Goal: Task Accomplishment & Management: Manage account settings

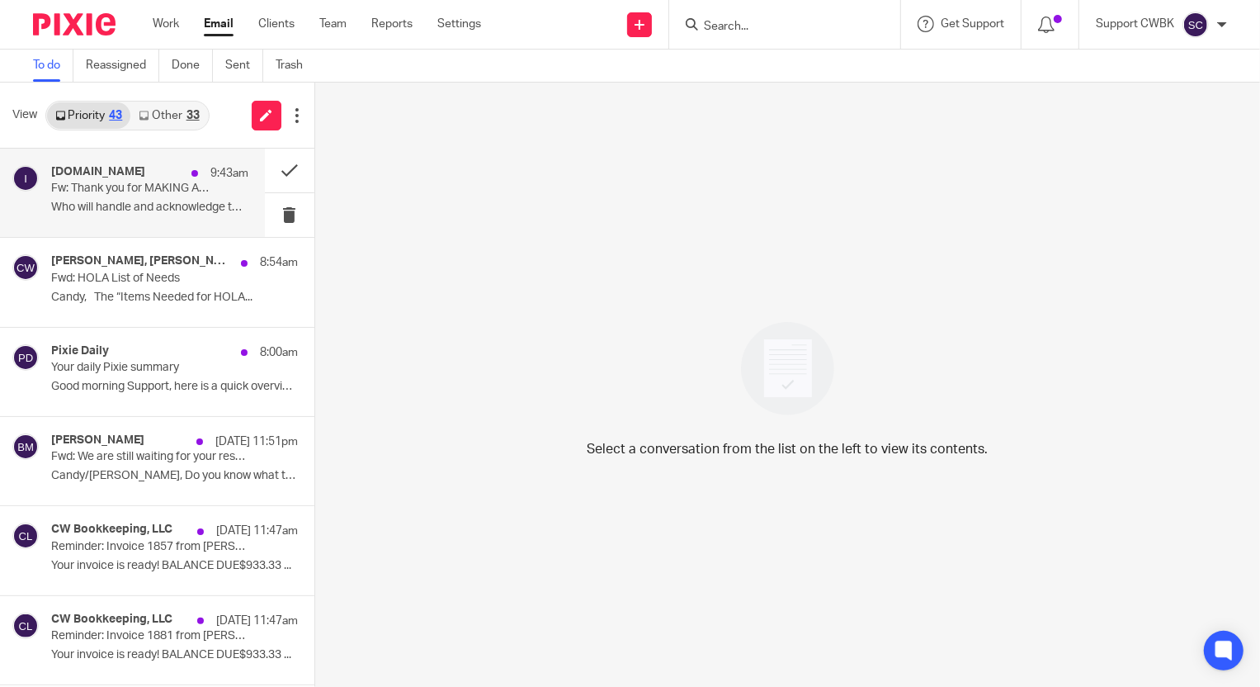
click at [143, 203] on p "Who will handle and acknowledge this Ellis..." at bounding box center [149, 208] width 197 height 14
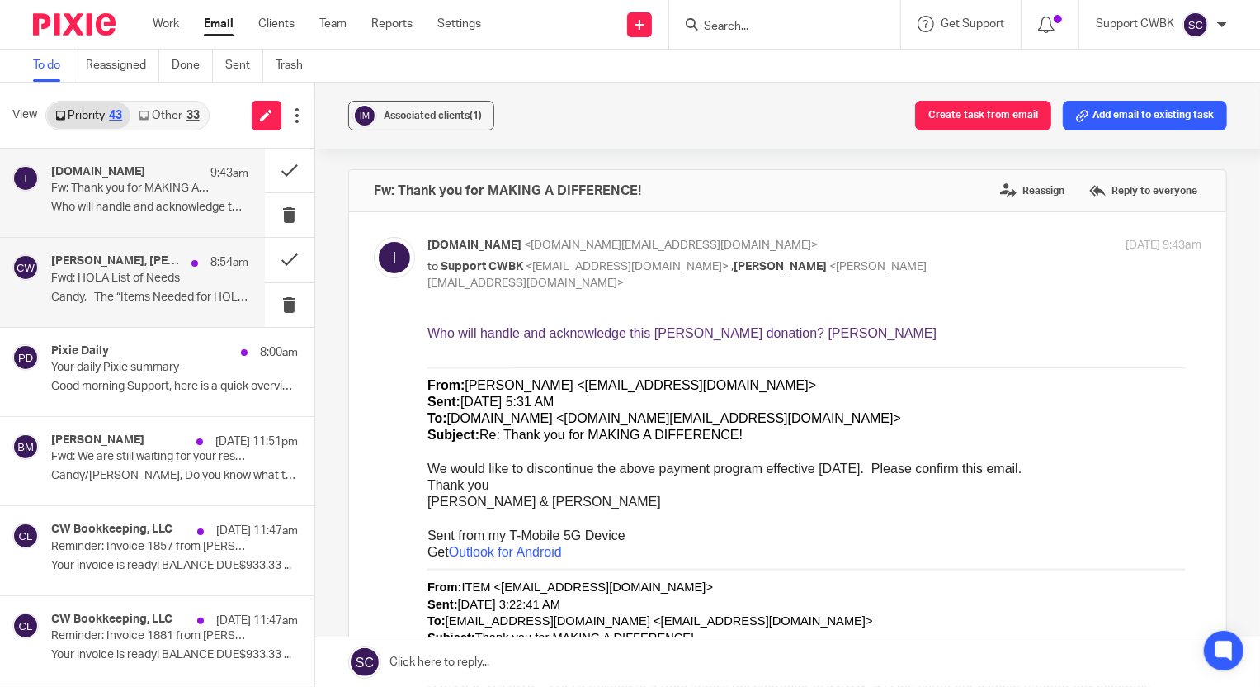
click at [101, 283] on p "Fwd: HOLA List of Needs" at bounding box center [130, 279] width 158 height 14
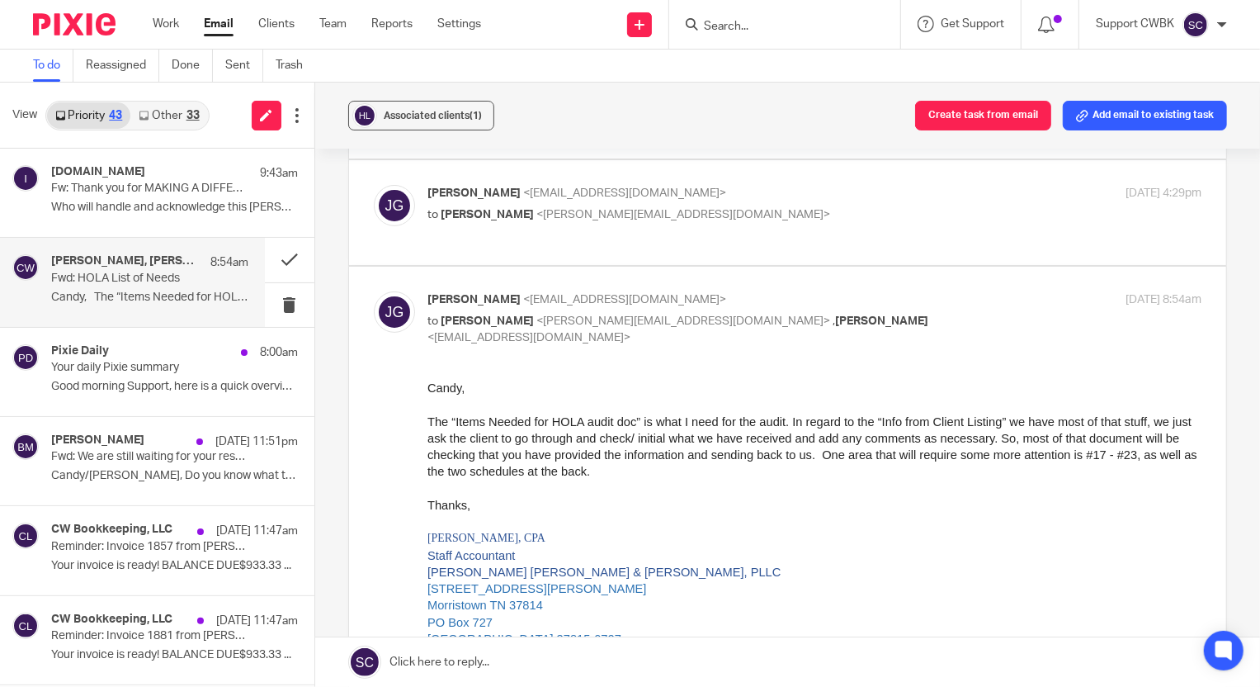
scroll to position [300, 0]
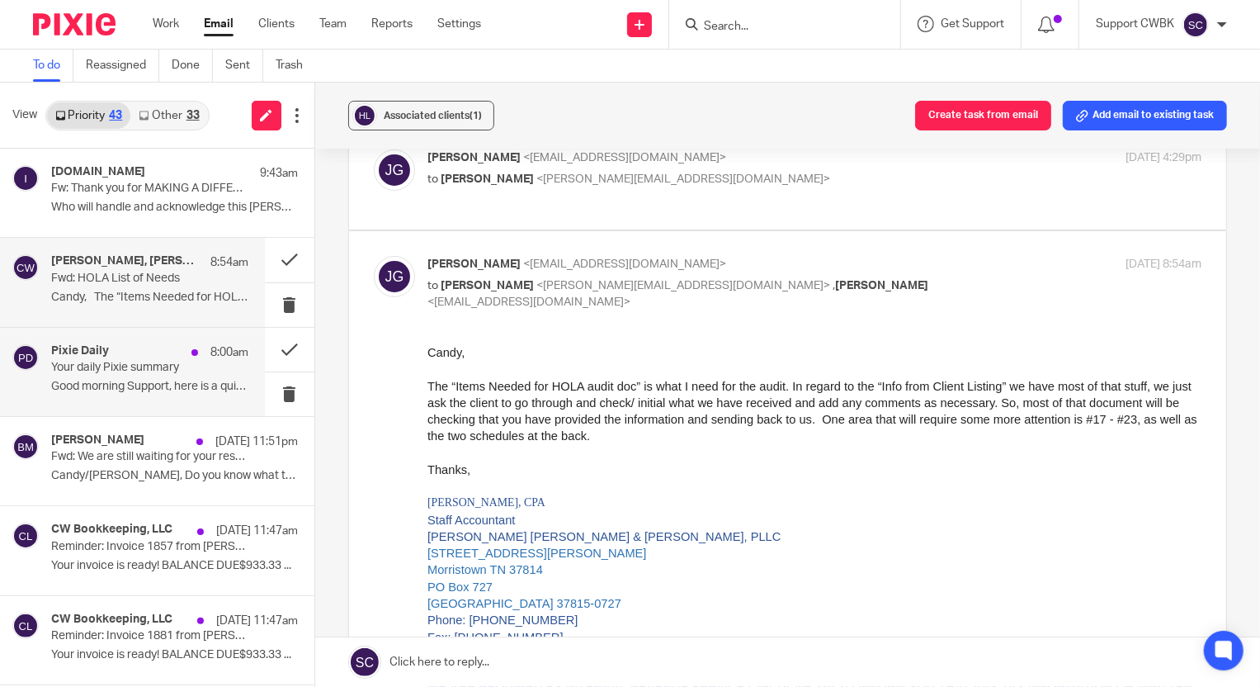
click at [111, 381] on p "Good morning Support, here is a quick overview..." at bounding box center [149, 387] width 197 height 14
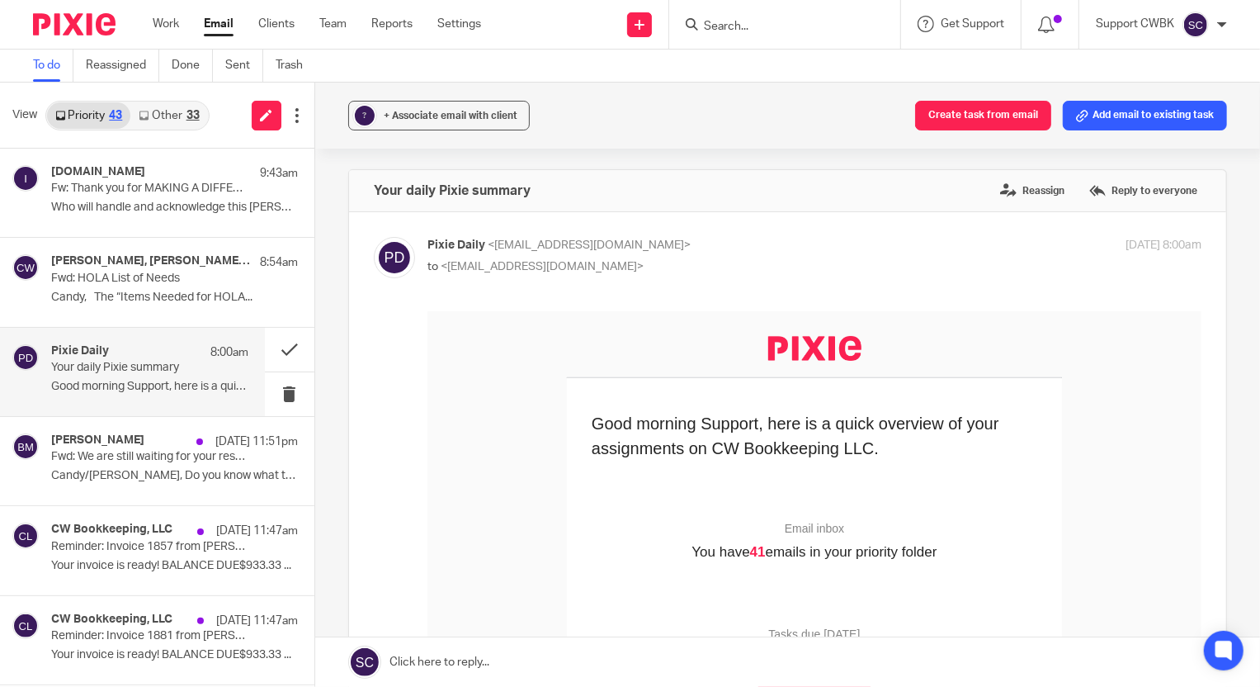
scroll to position [0, 0]
click at [273, 395] on button at bounding box center [290, 394] width 50 height 44
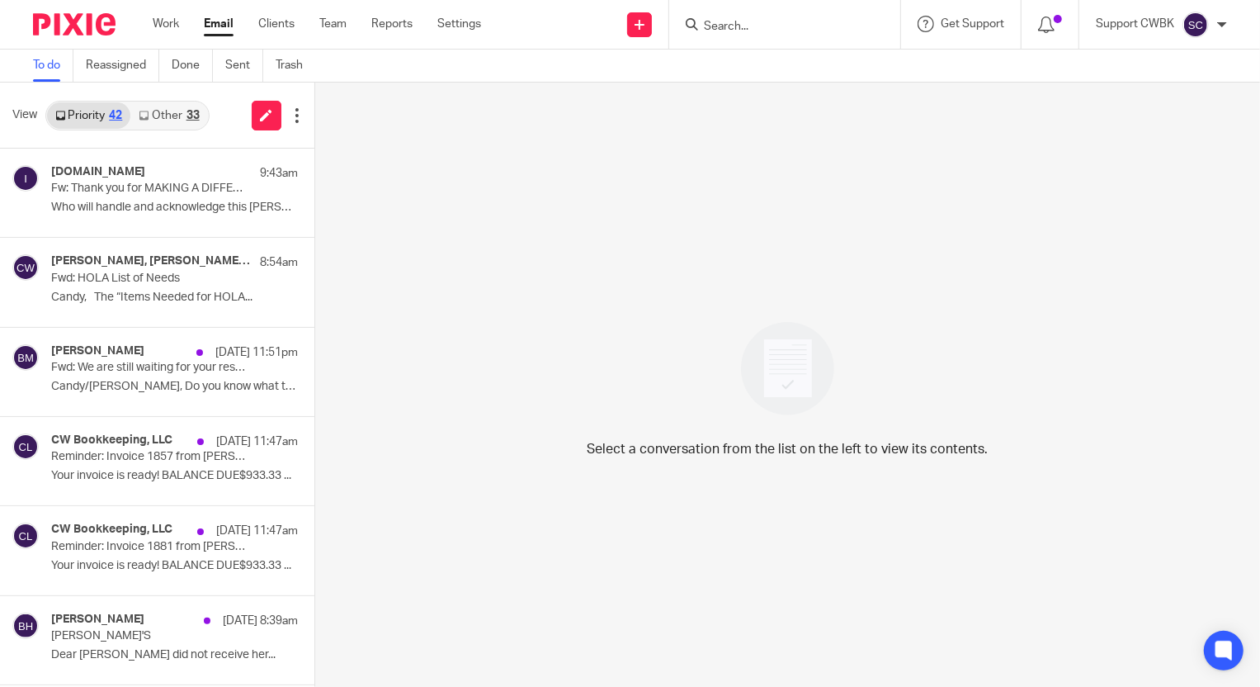
click at [161, 116] on link "Other 33" at bounding box center [168, 115] width 77 height 26
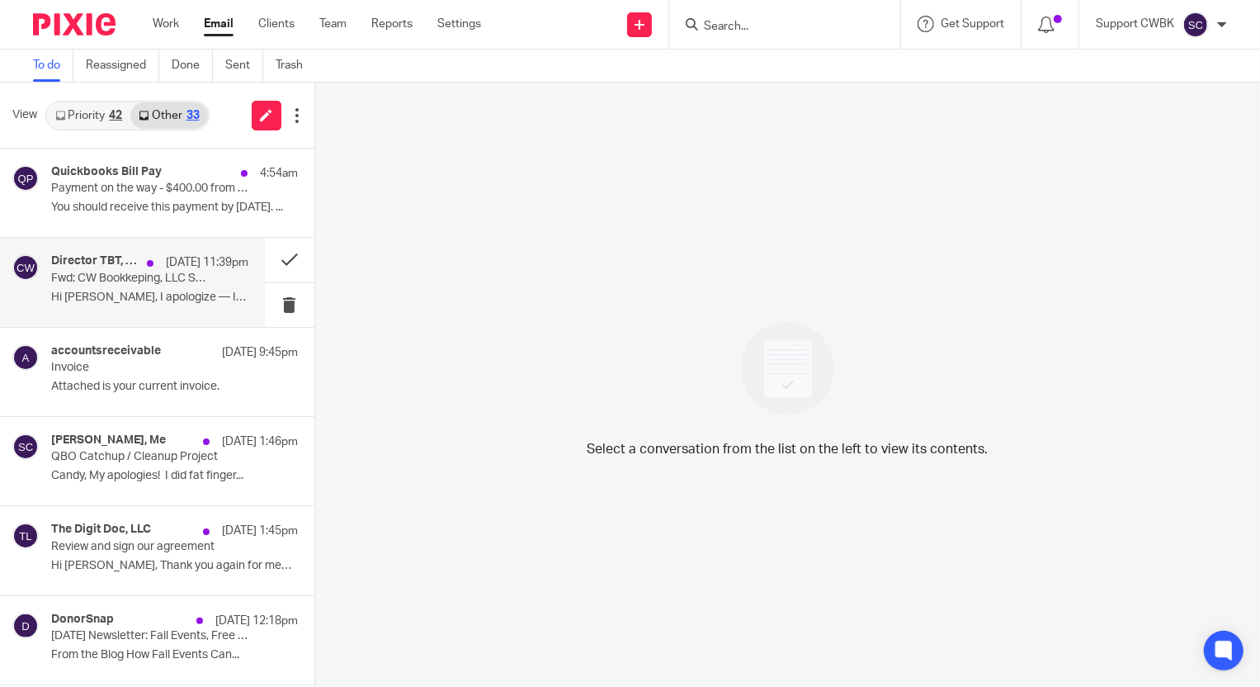
click at [92, 277] on p "Fwd: CW Bookkeping, LLC Service Agreement" at bounding box center [130, 279] width 158 height 14
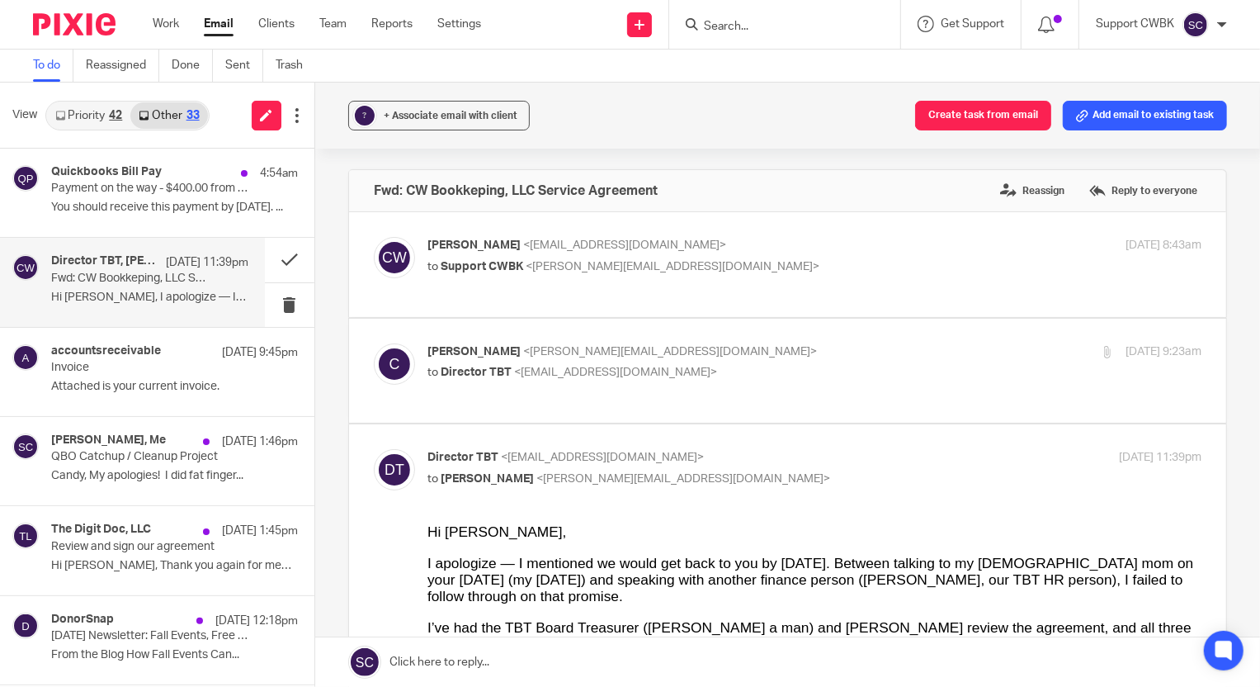
click at [88, 119] on link "Priority 42" at bounding box center [88, 115] width 83 height 26
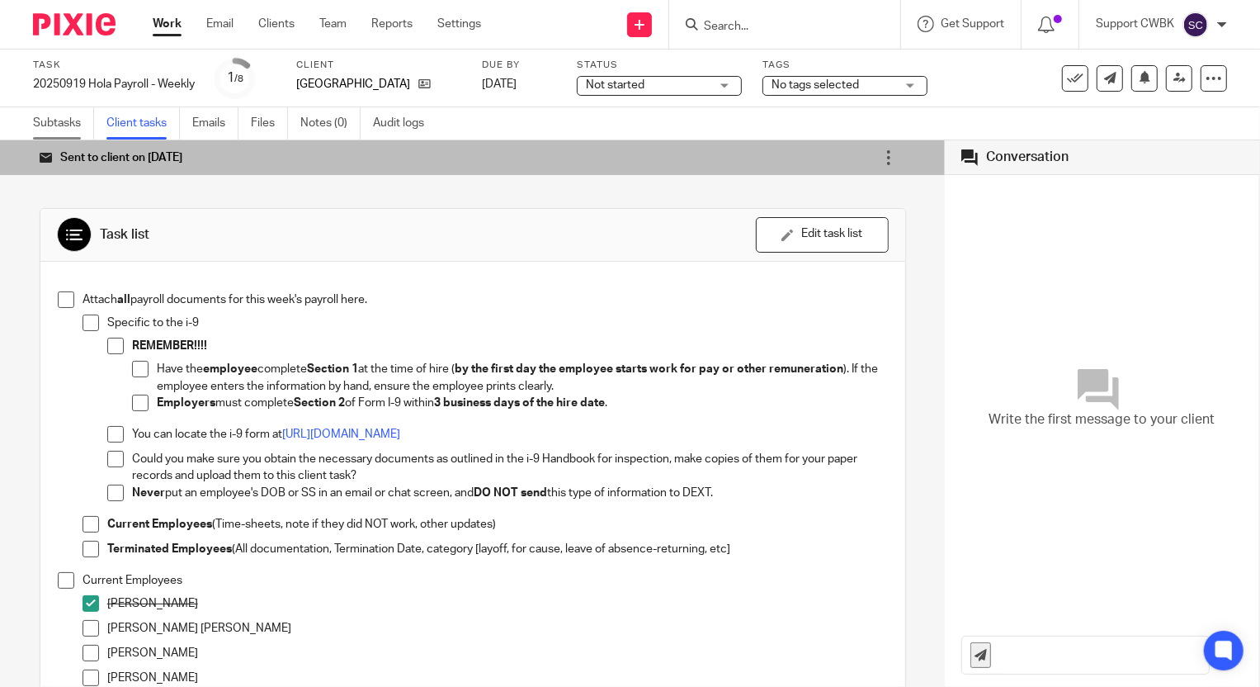
click at [66, 116] on link "Subtasks" at bounding box center [63, 123] width 61 height 32
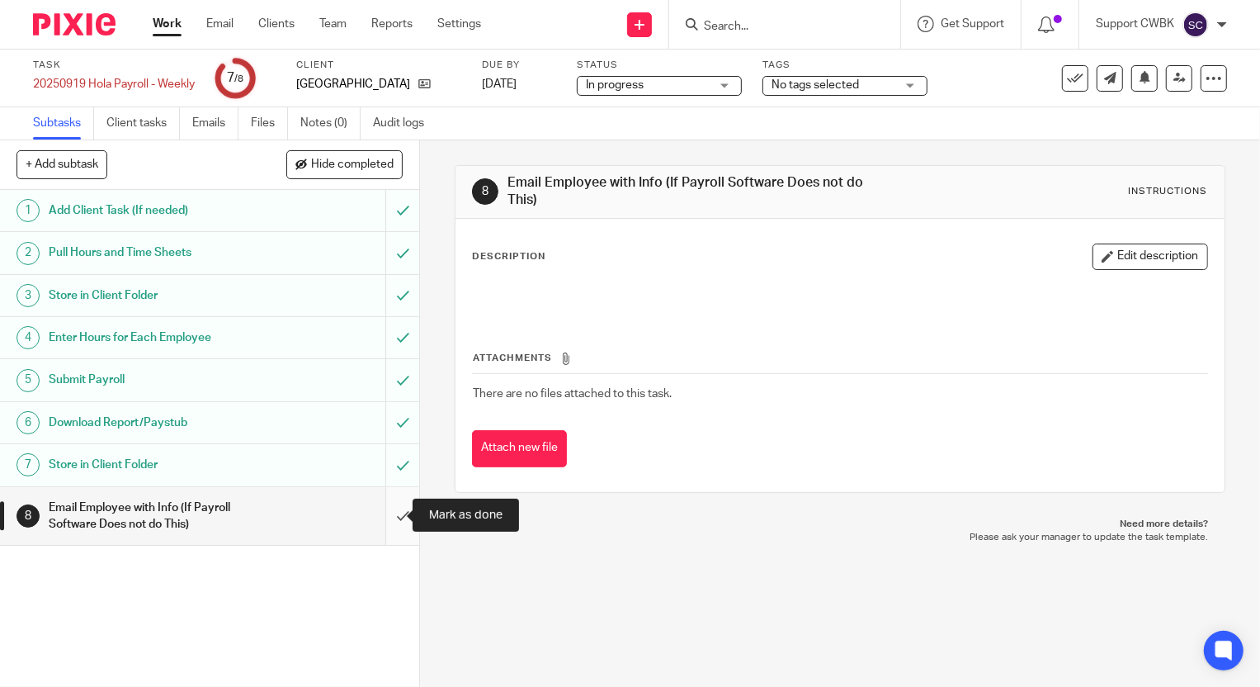
click at [383, 515] on input "submit" at bounding box center [209, 516] width 419 height 59
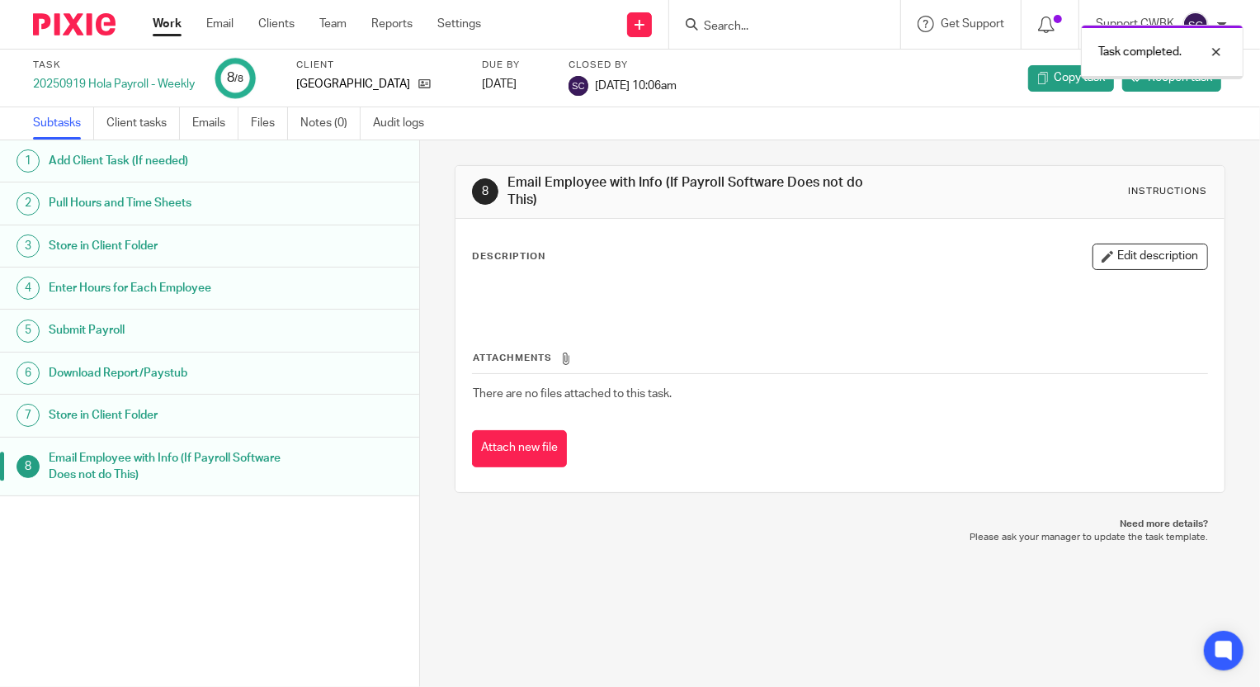
click at [418, 83] on icon at bounding box center [424, 84] width 12 height 12
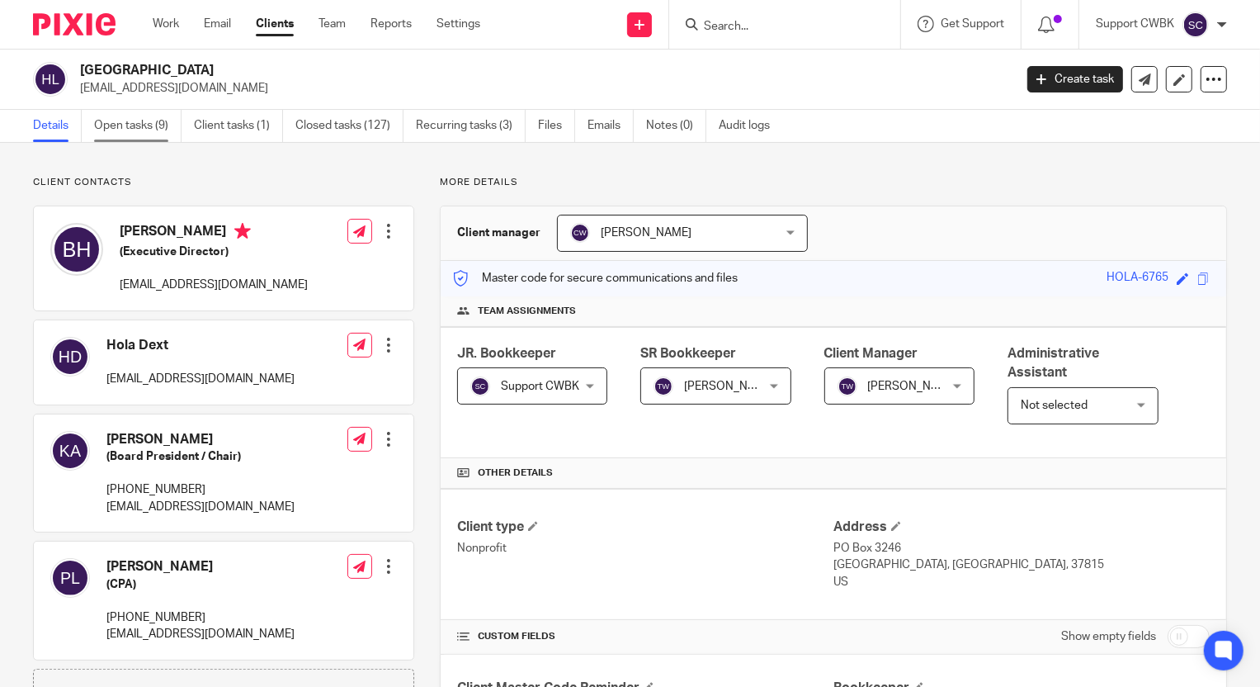
click at [126, 125] on link "Open tasks (9)" at bounding box center [137, 126] width 87 height 32
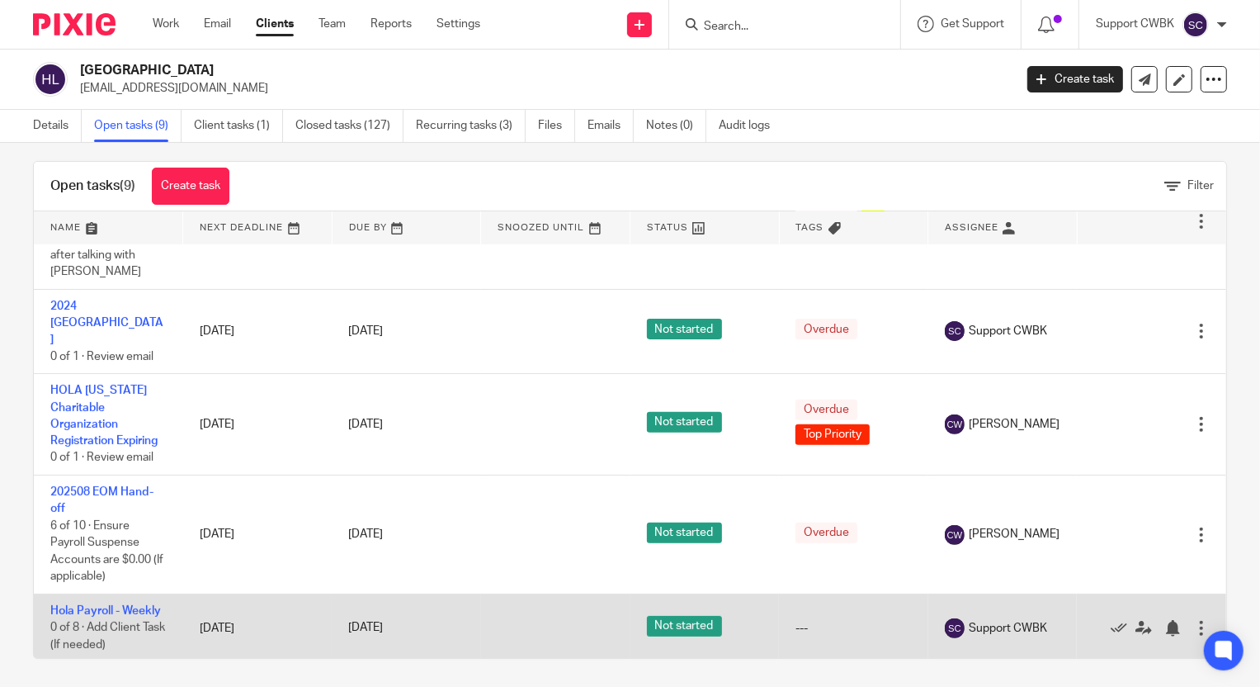
scroll to position [19, 0]
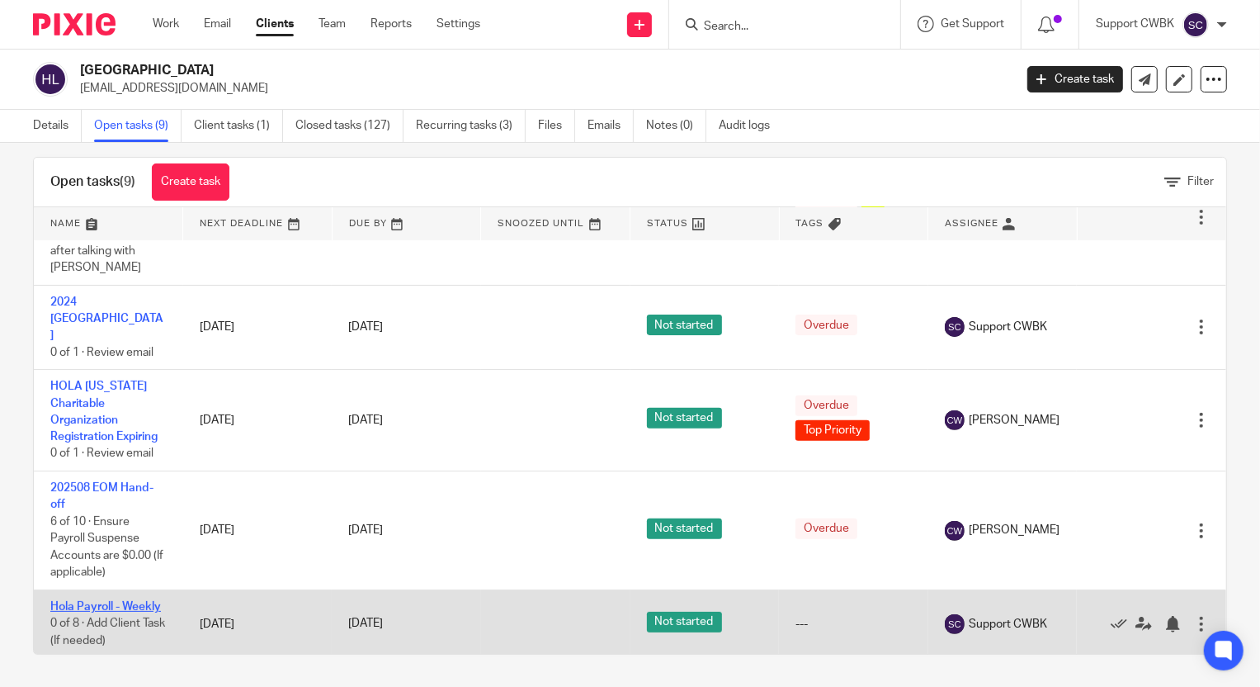
click at [135, 601] on link "Hola Payroll - Weekly" at bounding box center [105, 607] width 111 height 12
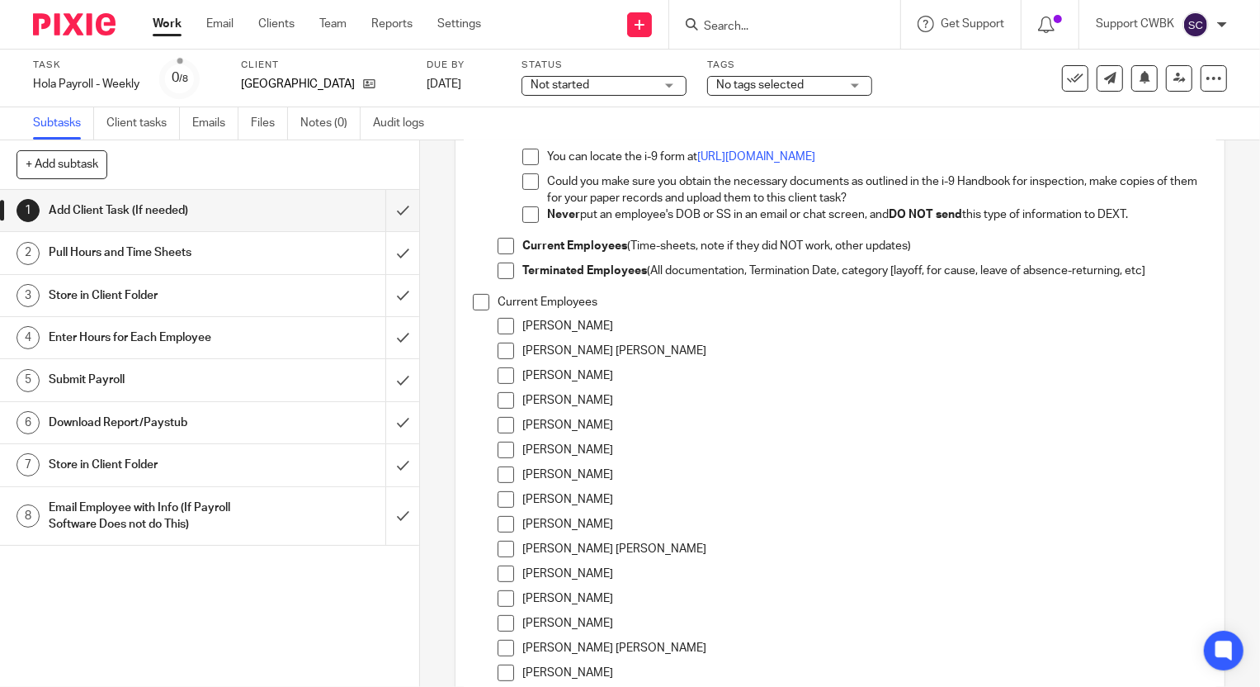
scroll to position [300, 0]
